Goal: Information Seeking & Learning: Learn about a topic

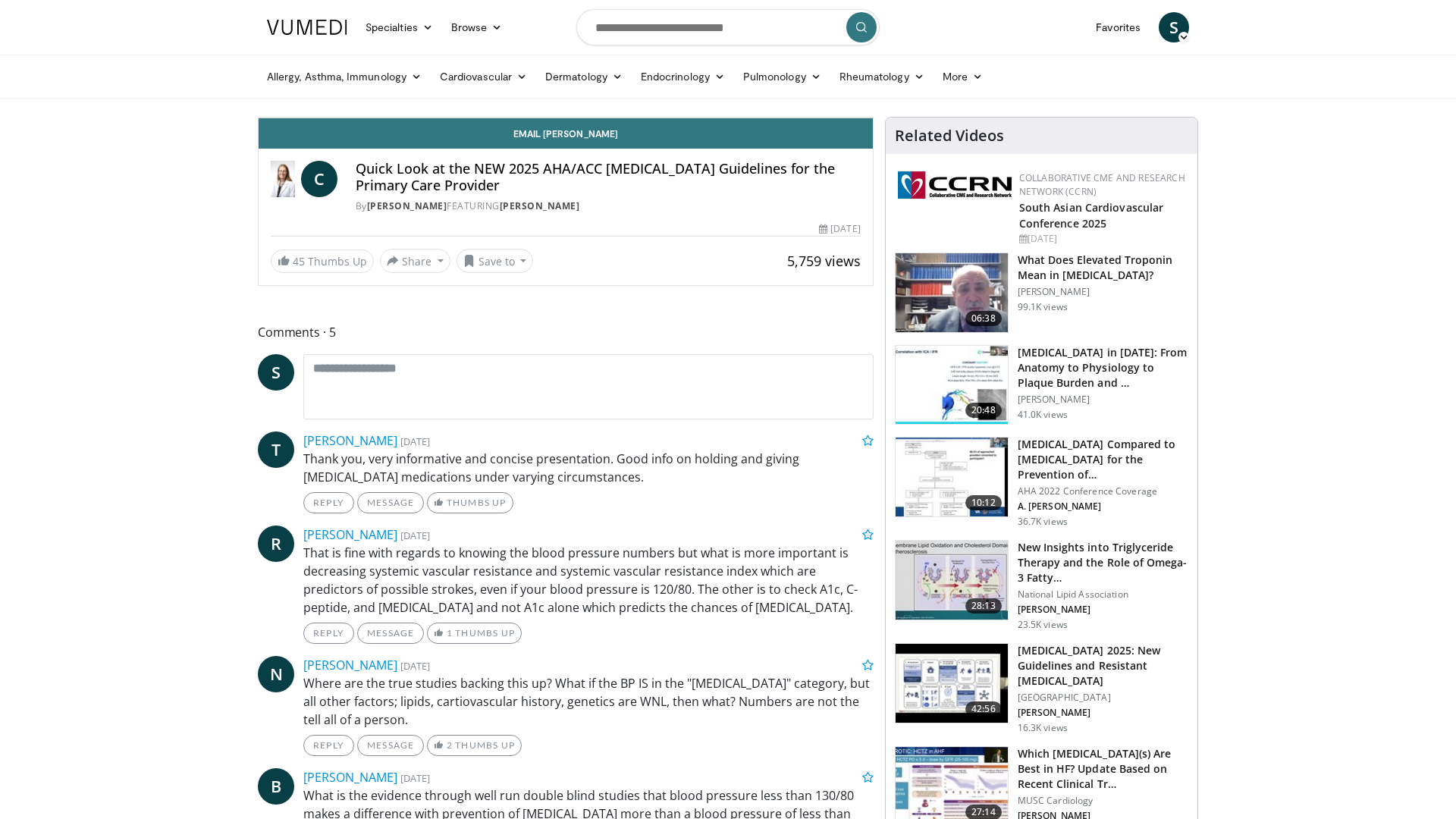
click at [587, 139] on icon "Video Player" at bounding box center [565, 117] width 42 height 42
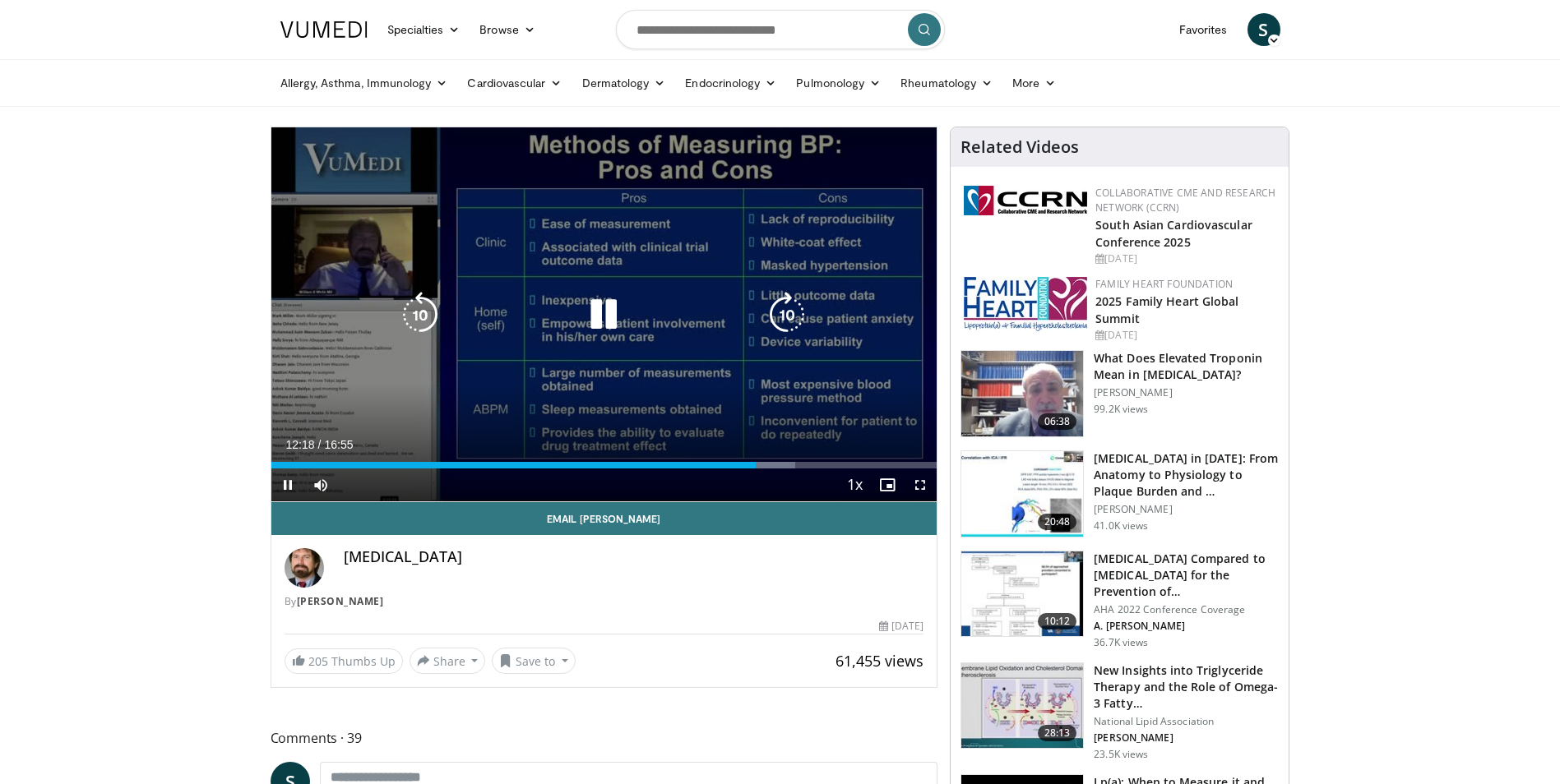
drag, startPoint x: 656, startPoint y: 385, endPoint x: 635, endPoint y: 376, distance: 22.8
click at [654, 385] on div "10 seconds Tap to unmute" at bounding box center [605, 314] width 666 height 374
